Goal: Task Accomplishment & Management: Use online tool/utility

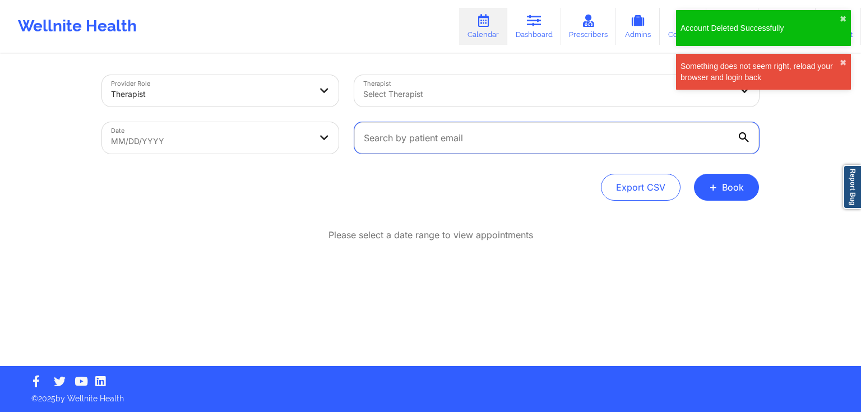
click at [675, 139] on input "text" at bounding box center [556, 137] width 405 height 31
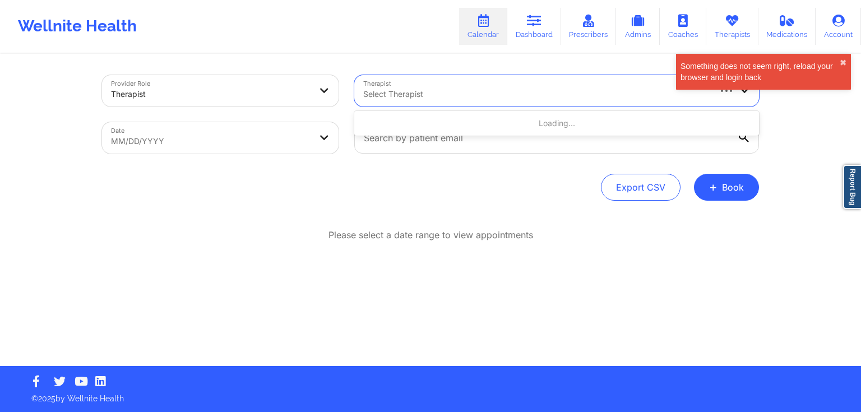
click at [464, 91] on div at bounding box center [535, 93] width 345 height 13
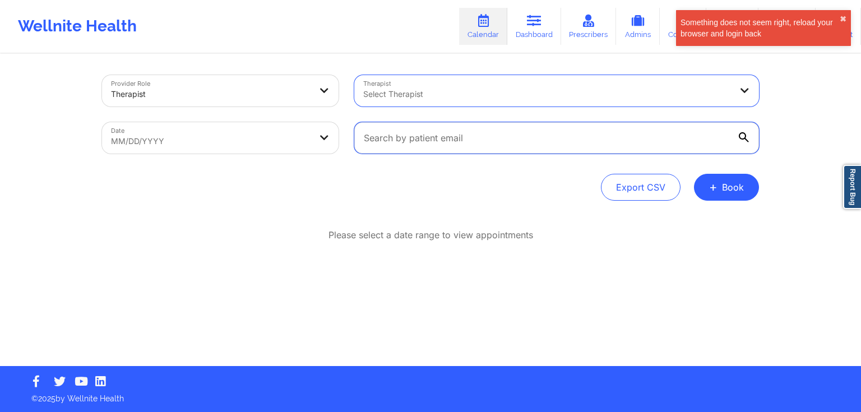
click at [412, 145] on input "text" at bounding box center [556, 137] width 405 height 31
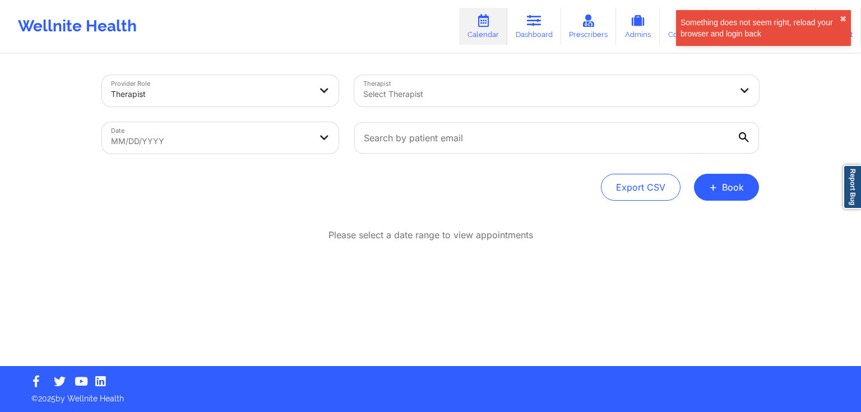
click at [426, 106] on div "Therapist Select Therapist" at bounding box center [556, 90] width 420 height 47
click at [429, 103] on div "Select Therapist" at bounding box center [543, 90] width 378 height 31
type input "[PERSON_NAME]"
click at [847, 18] on div "Something does not seem right, reload your browser and login back ✖︎" at bounding box center [763, 28] width 175 height 36
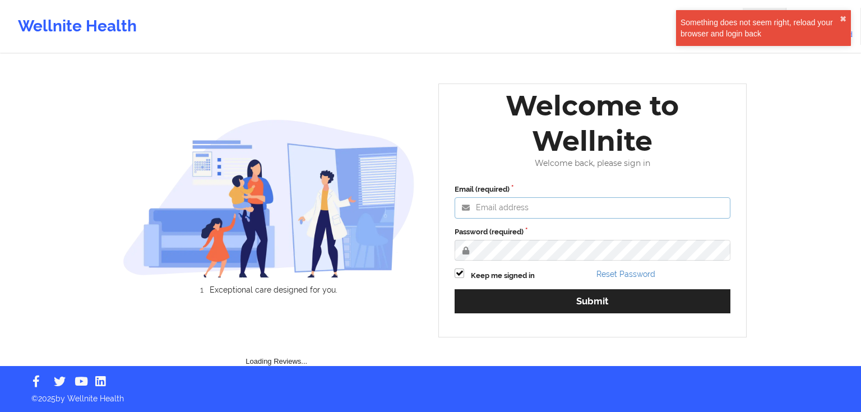
type input "john.ellis@wellnite.com"
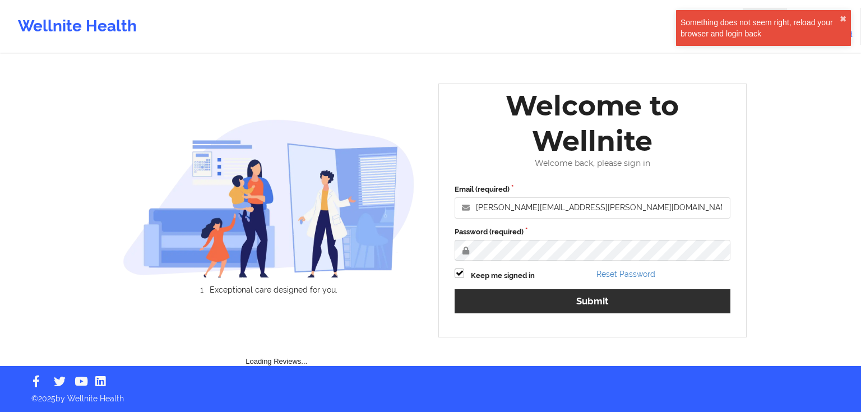
click at [576, 313] on div "Email (required) john.ellis@wellnite.com Password (required) Keep me signed in …" at bounding box center [592, 253] width 291 height 154
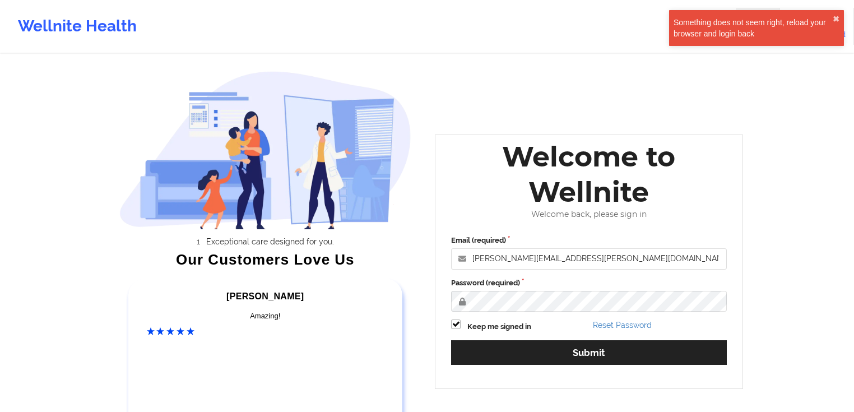
click at [567, 332] on div "Keep me signed in" at bounding box center [518, 325] width 142 height 13
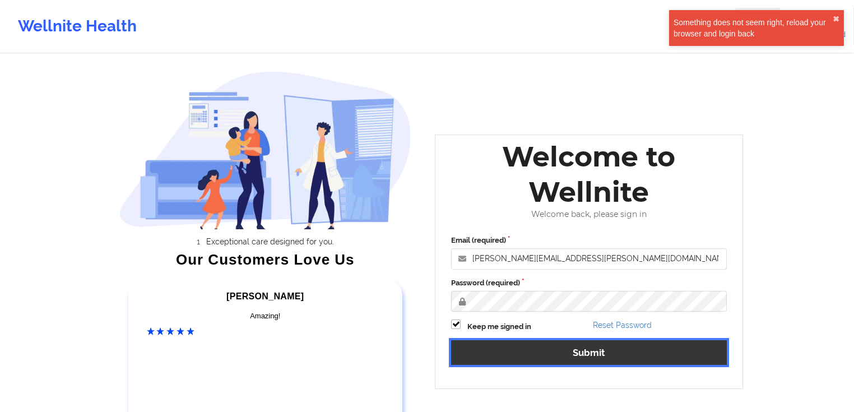
click at [572, 345] on button "Submit" at bounding box center [589, 352] width 276 height 24
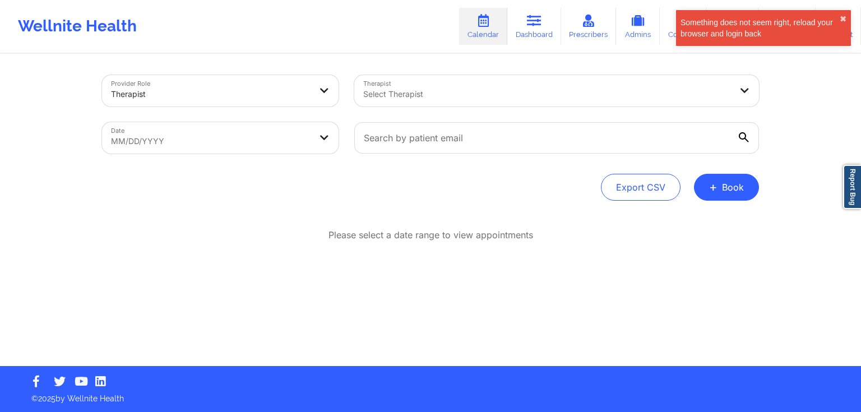
drag, startPoint x: 394, startPoint y: 197, endPoint x: 160, endPoint y: 91, distance: 256.6
click at [391, 197] on div "Export CSV + Book" at bounding box center [430, 187] width 657 height 27
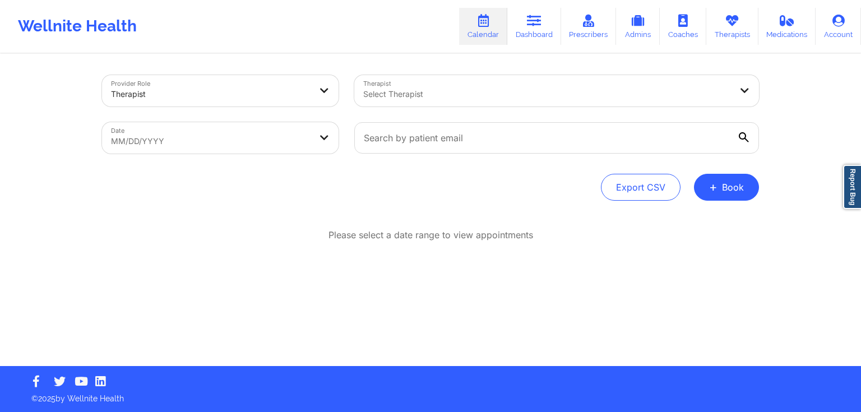
click at [391, 82] on div "Select Therapist" at bounding box center [543, 90] width 378 height 31
click at [836, 199] on div "Provider Role Therapist Therapist Select Therapist Date MM/DD/YYYY Export CSV +…" at bounding box center [430, 183] width 861 height 366
